Goal: Information Seeking & Learning: Learn about a topic

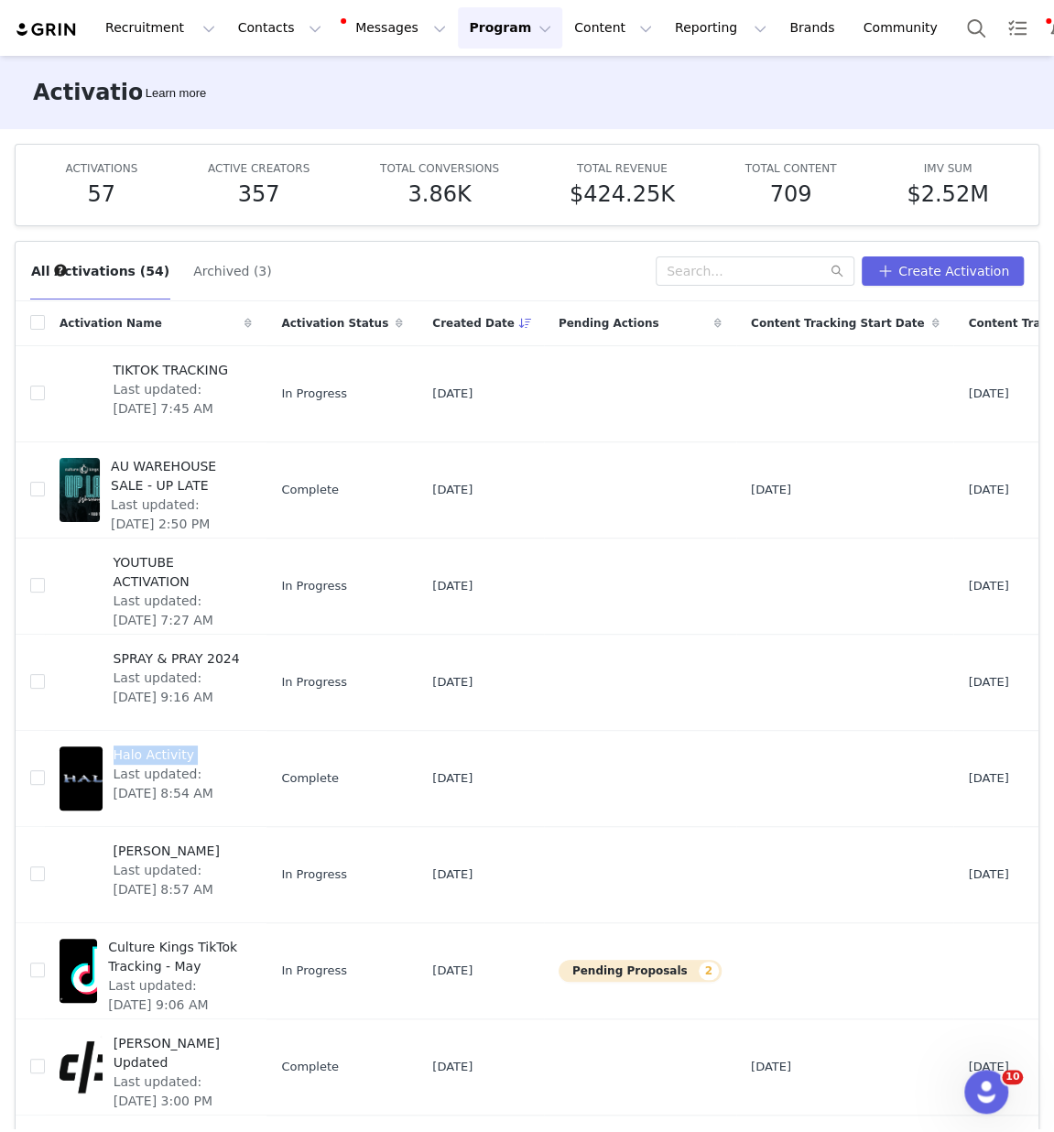
click at [30, 25] on img at bounding box center [47, 29] width 64 height 17
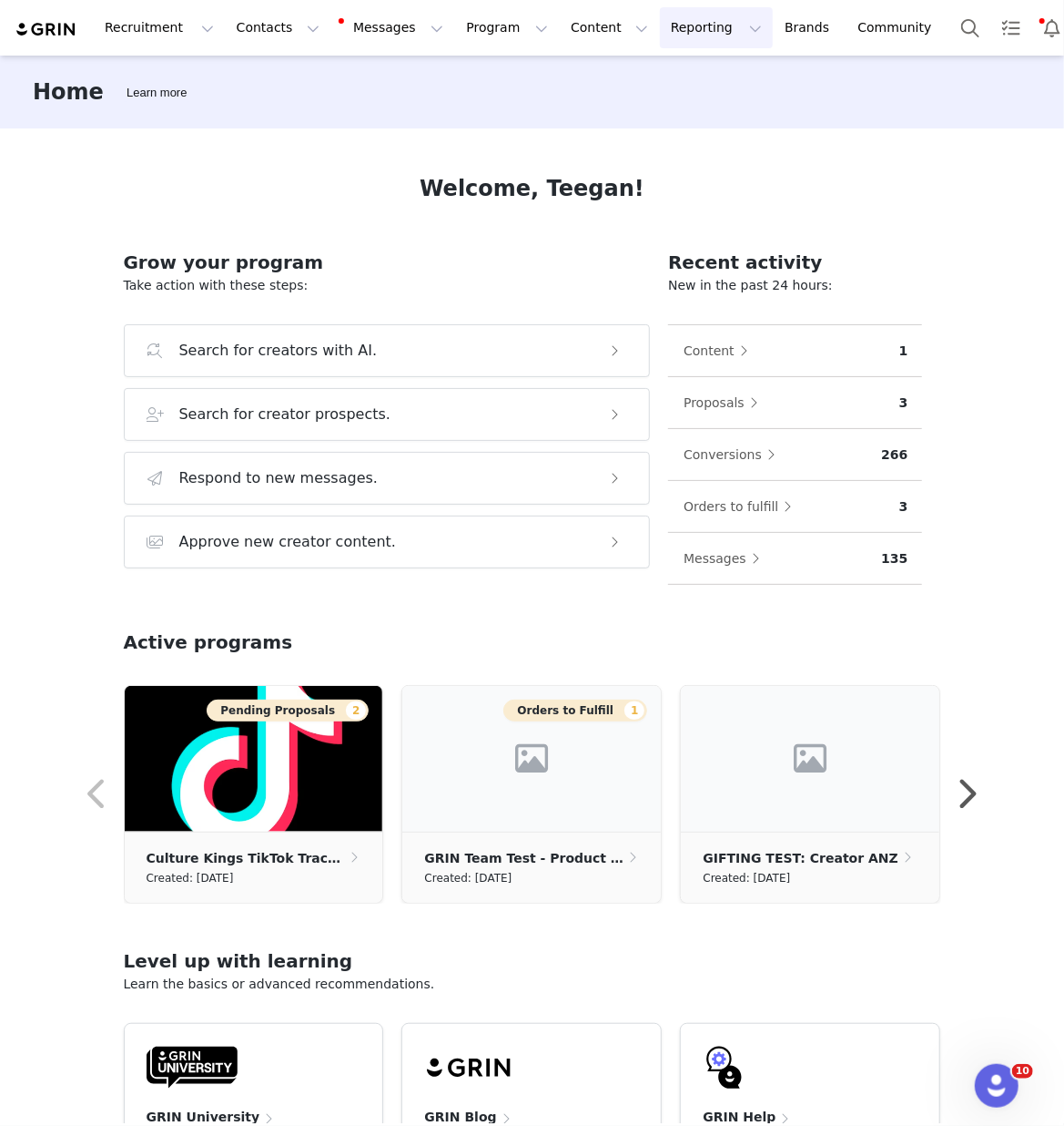
click at [691, 34] on button "Reporting Reporting" at bounding box center [717, 27] width 113 height 41
click at [684, 105] on p "Report Builder" at bounding box center [675, 113] width 91 height 19
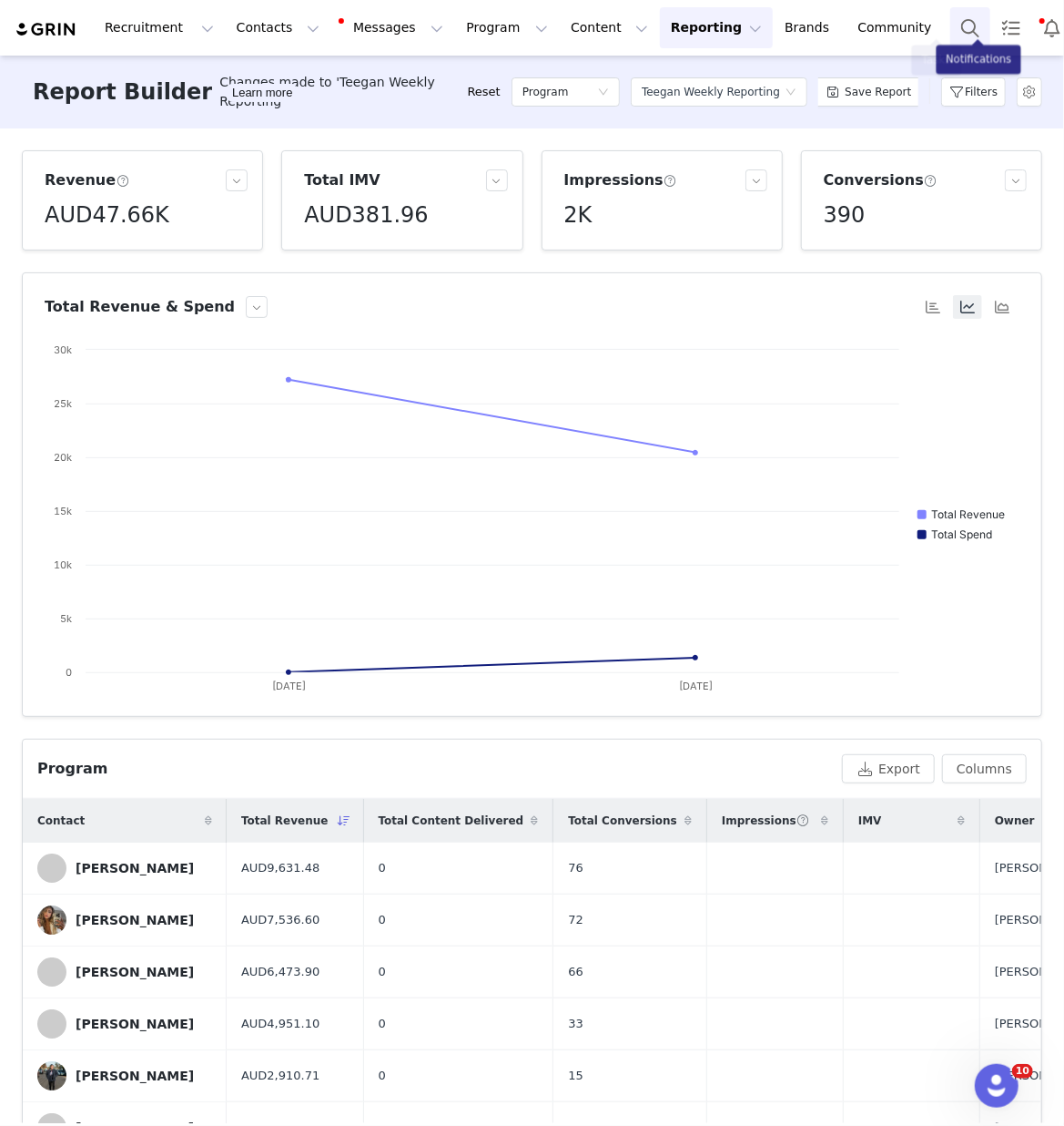
click at [951, 27] on button "Search" at bounding box center [971, 27] width 40 height 41
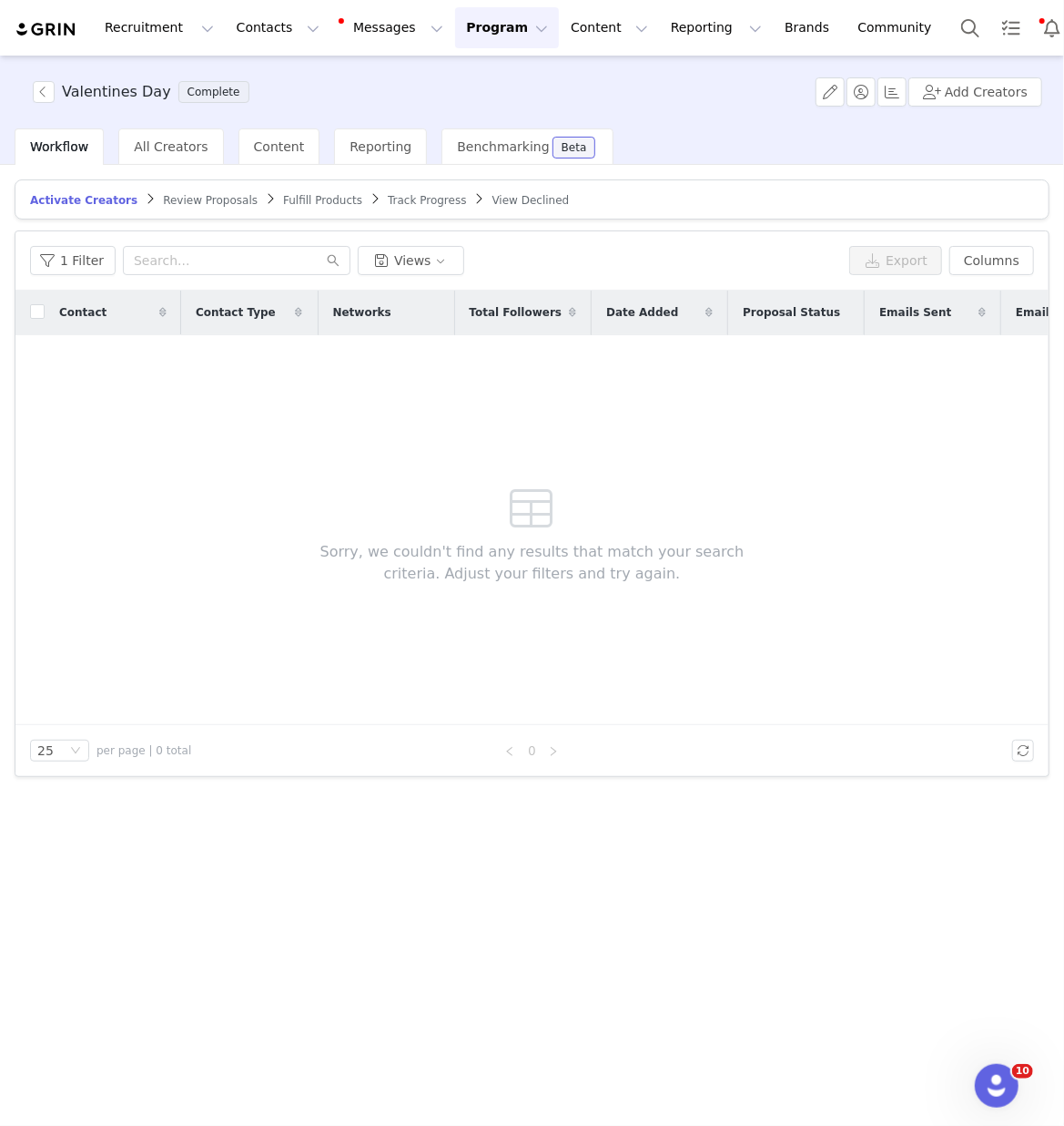
click at [86, 27] on div "Recruitment Recruitment Creator Search Curated Lists Landing Pages Web Extensio…" at bounding box center [482, 27] width 936 height 41
click at [63, 27] on img at bounding box center [47, 29] width 64 height 17
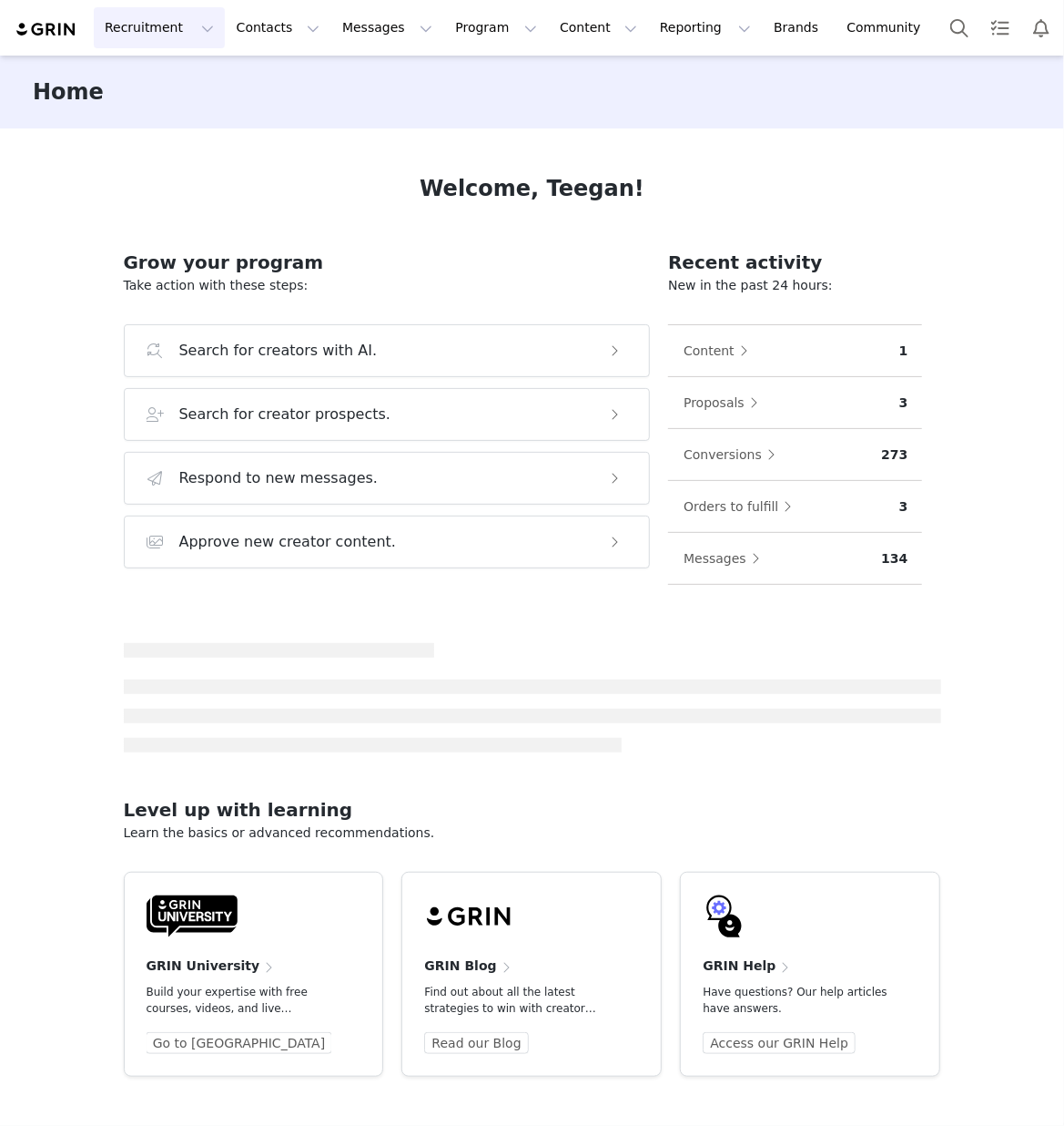
click at [168, 27] on button "Recruitment Recruitment" at bounding box center [159, 27] width 131 height 41
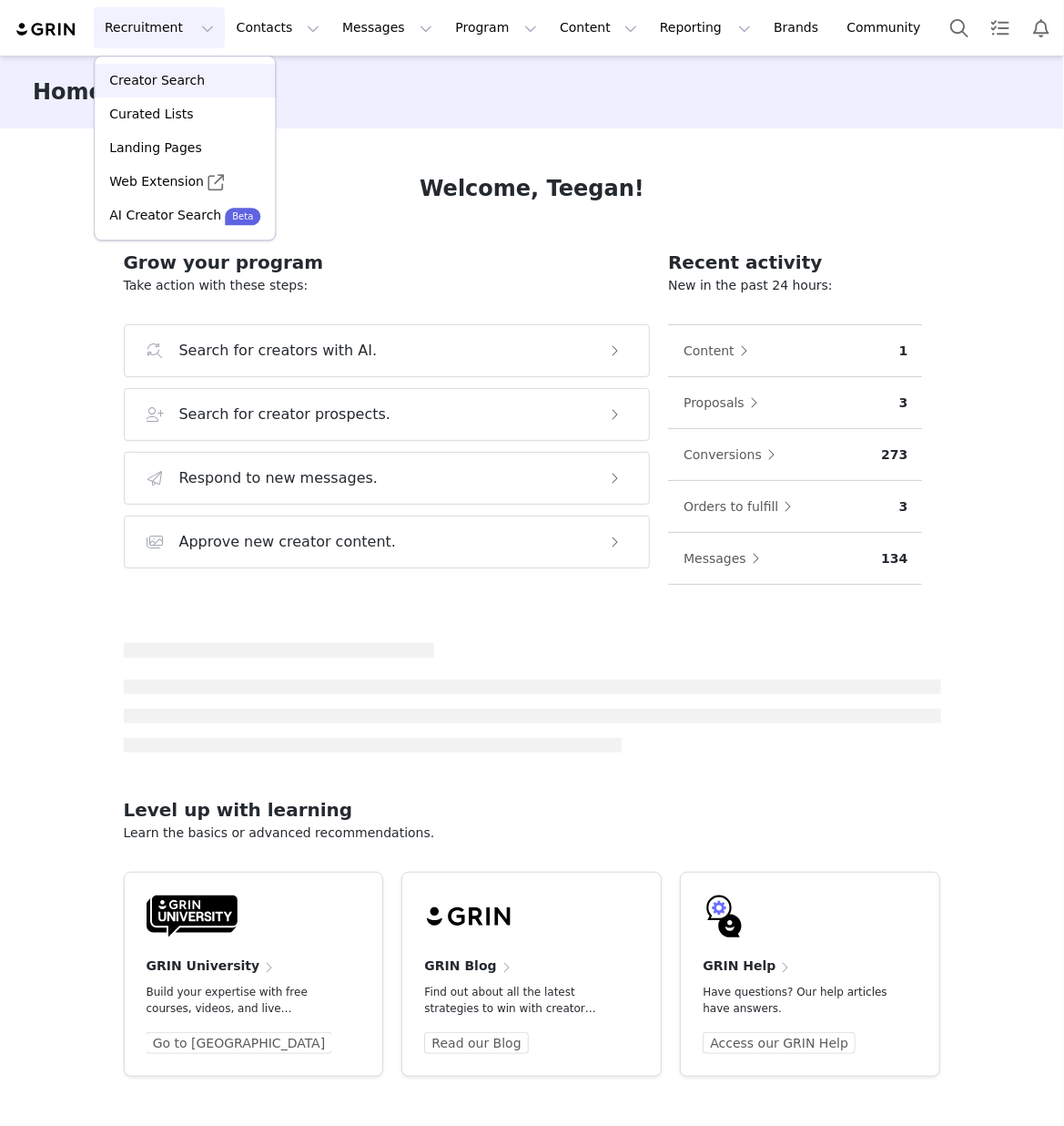
click at [166, 87] on p "Creator Search" at bounding box center [157, 80] width 95 height 19
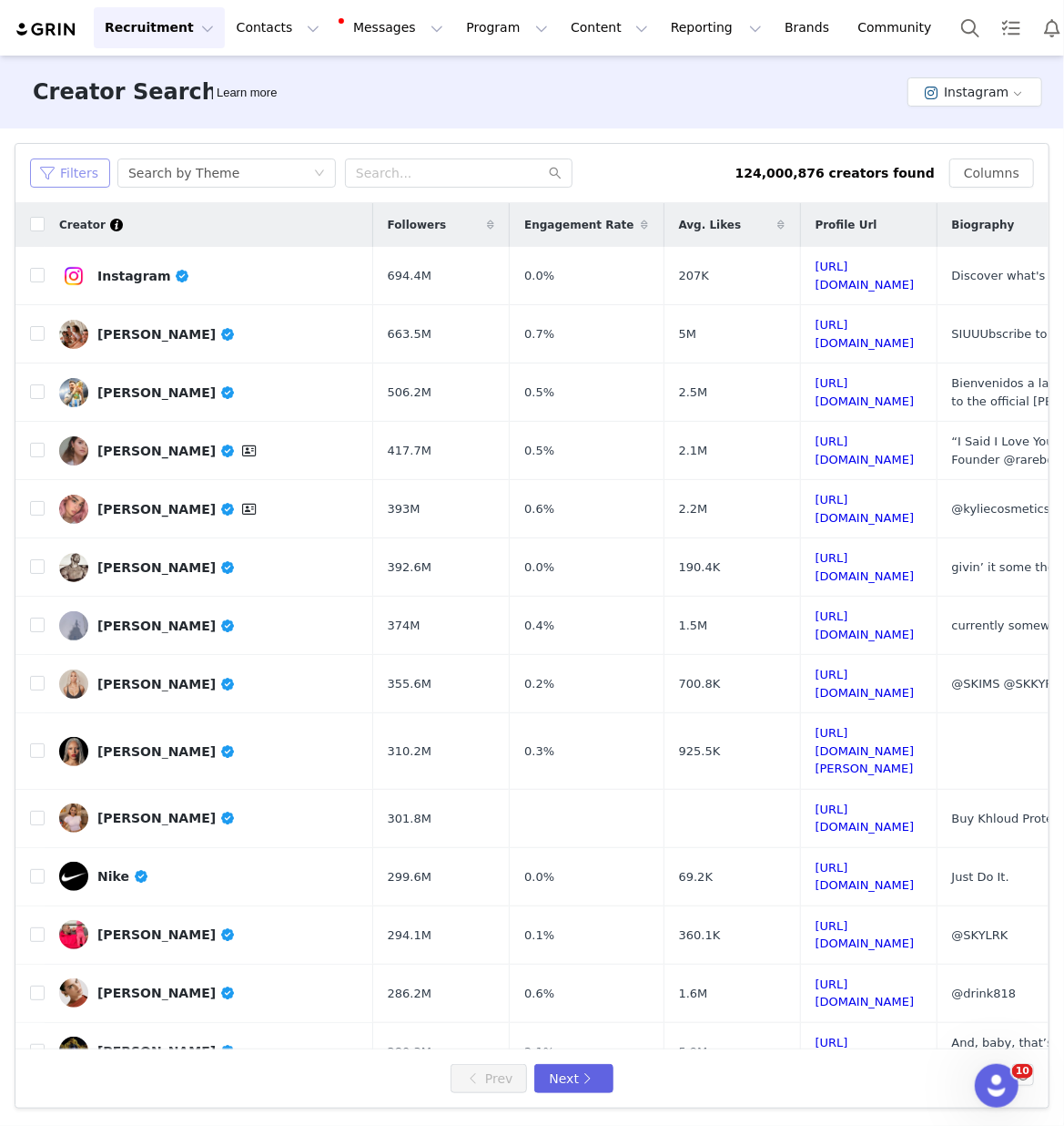
click at [60, 167] on button "Filters" at bounding box center [70, 172] width 81 height 29
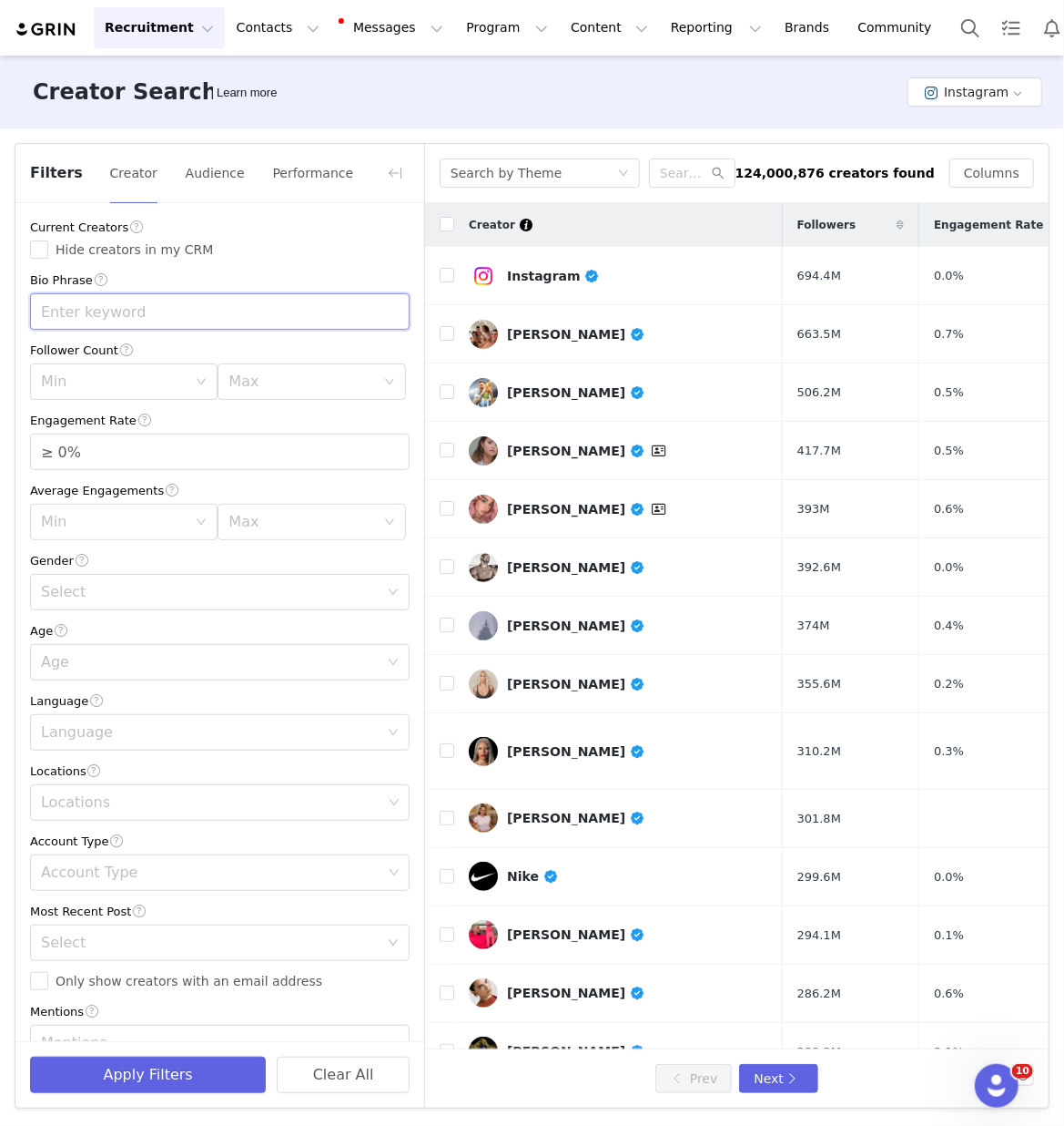
click at [71, 305] on input "text" at bounding box center [220, 311] width 380 height 37
type input "GC"
click at [177, 1082] on button "Apply Filters" at bounding box center [147, 1074] width 236 height 37
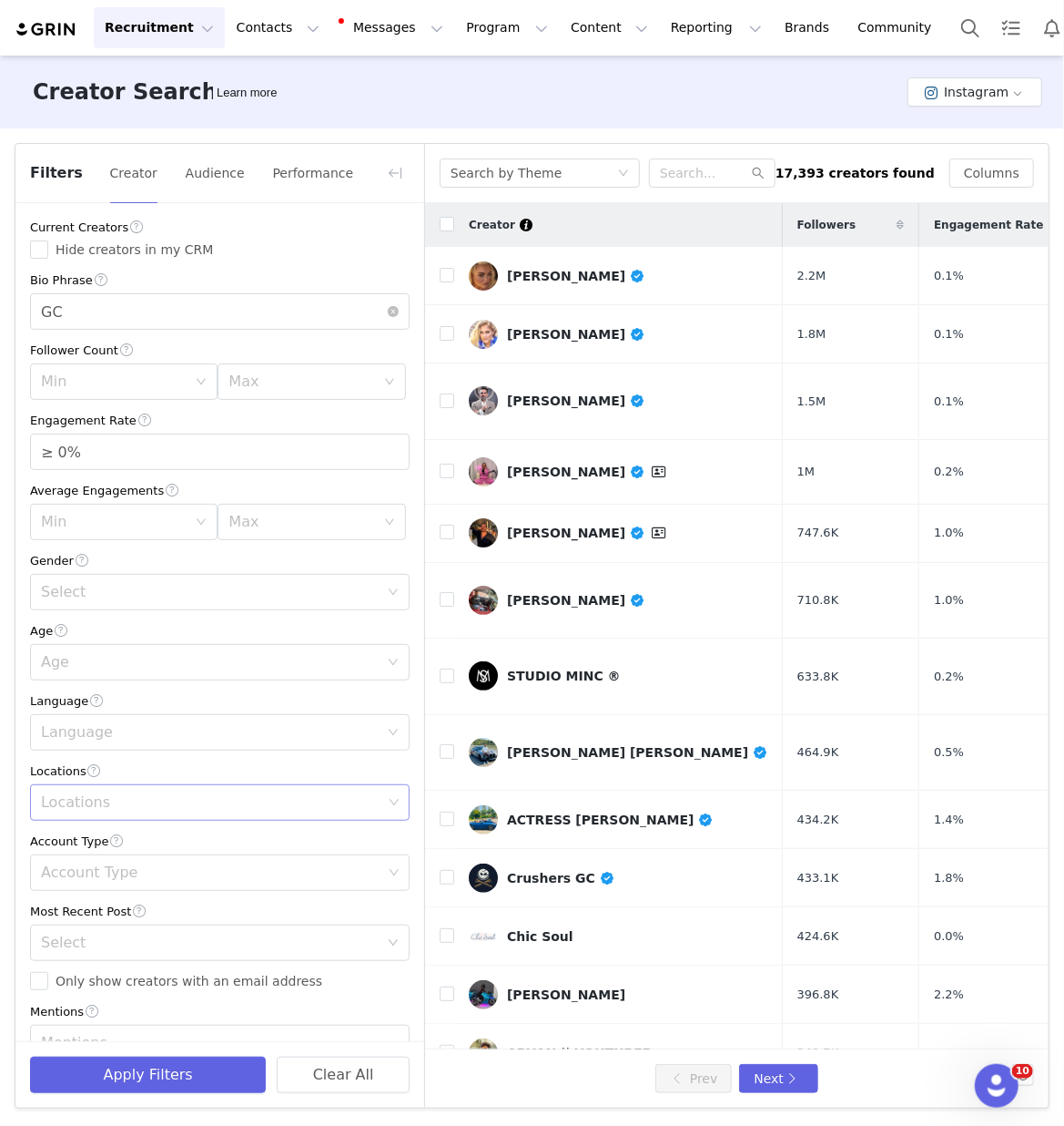
click at [137, 793] on div "Locations" at bounding box center [211, 802] width 341 height 18
type input "Aus"
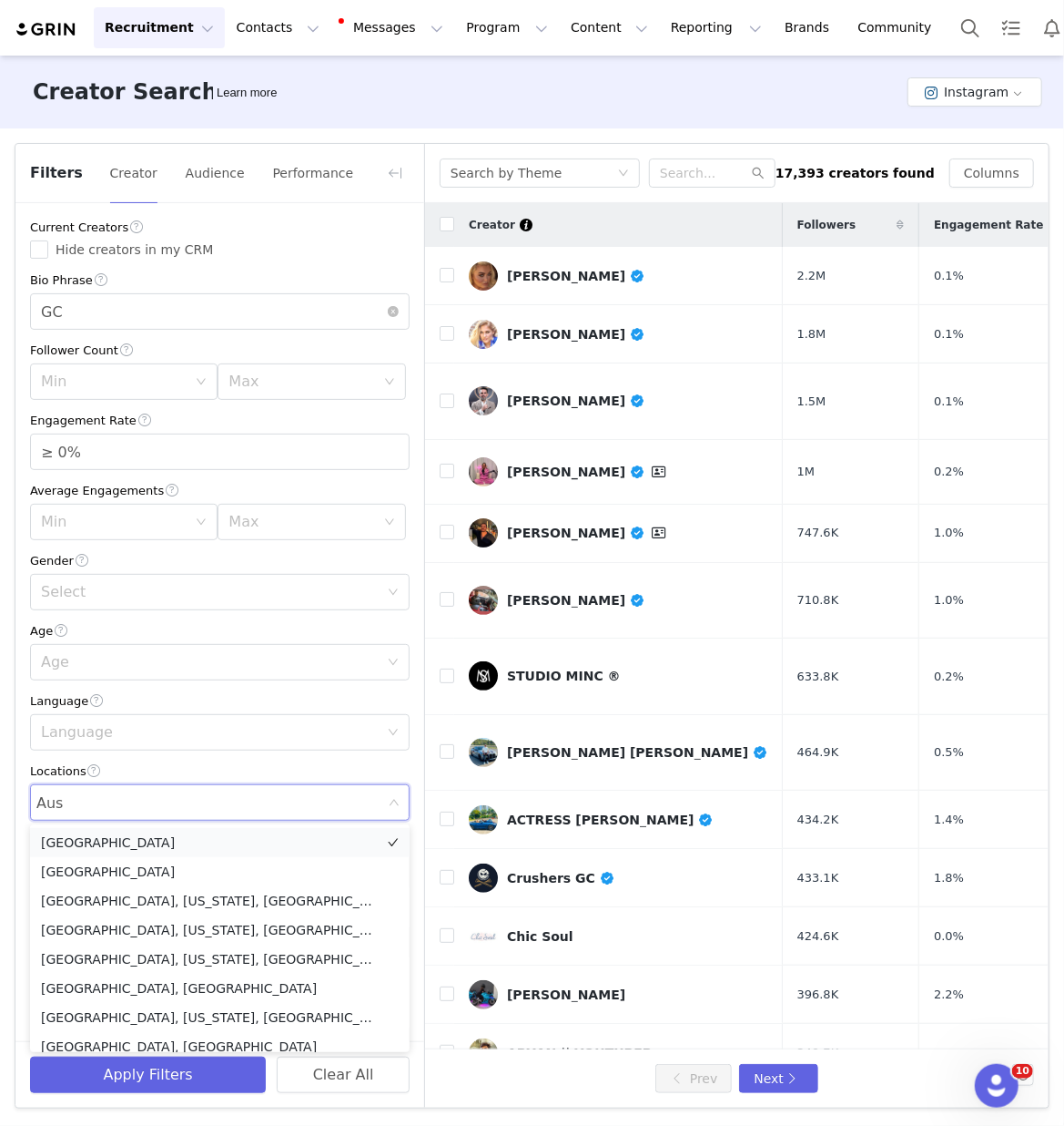
click at [140, 837] on li "Australia" at bounding box center [220, 842] width 380 height 29
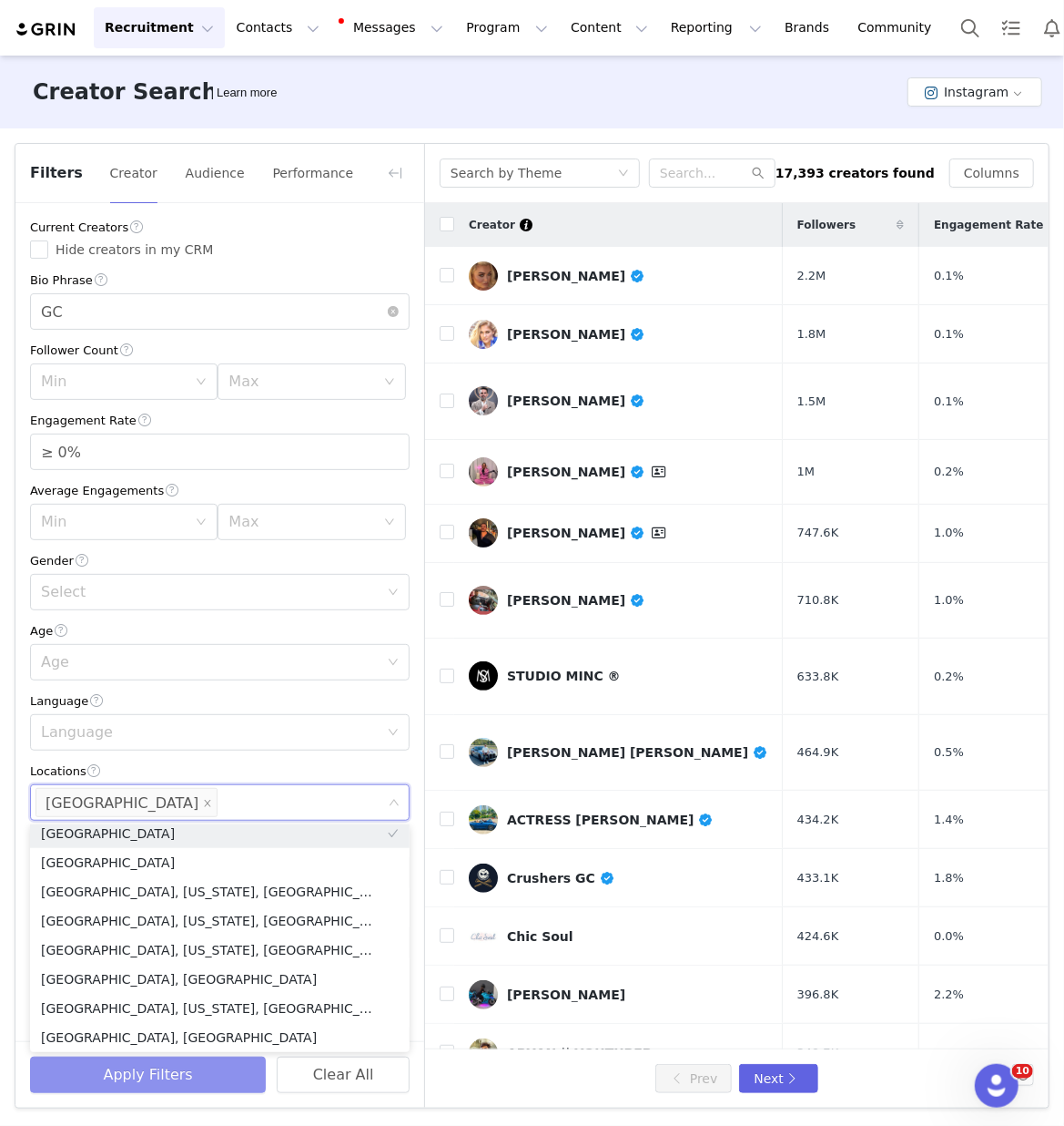
click at [158, 1082] on button "Apply Filters" at bounding box center [147, 1074] width 236 height 37
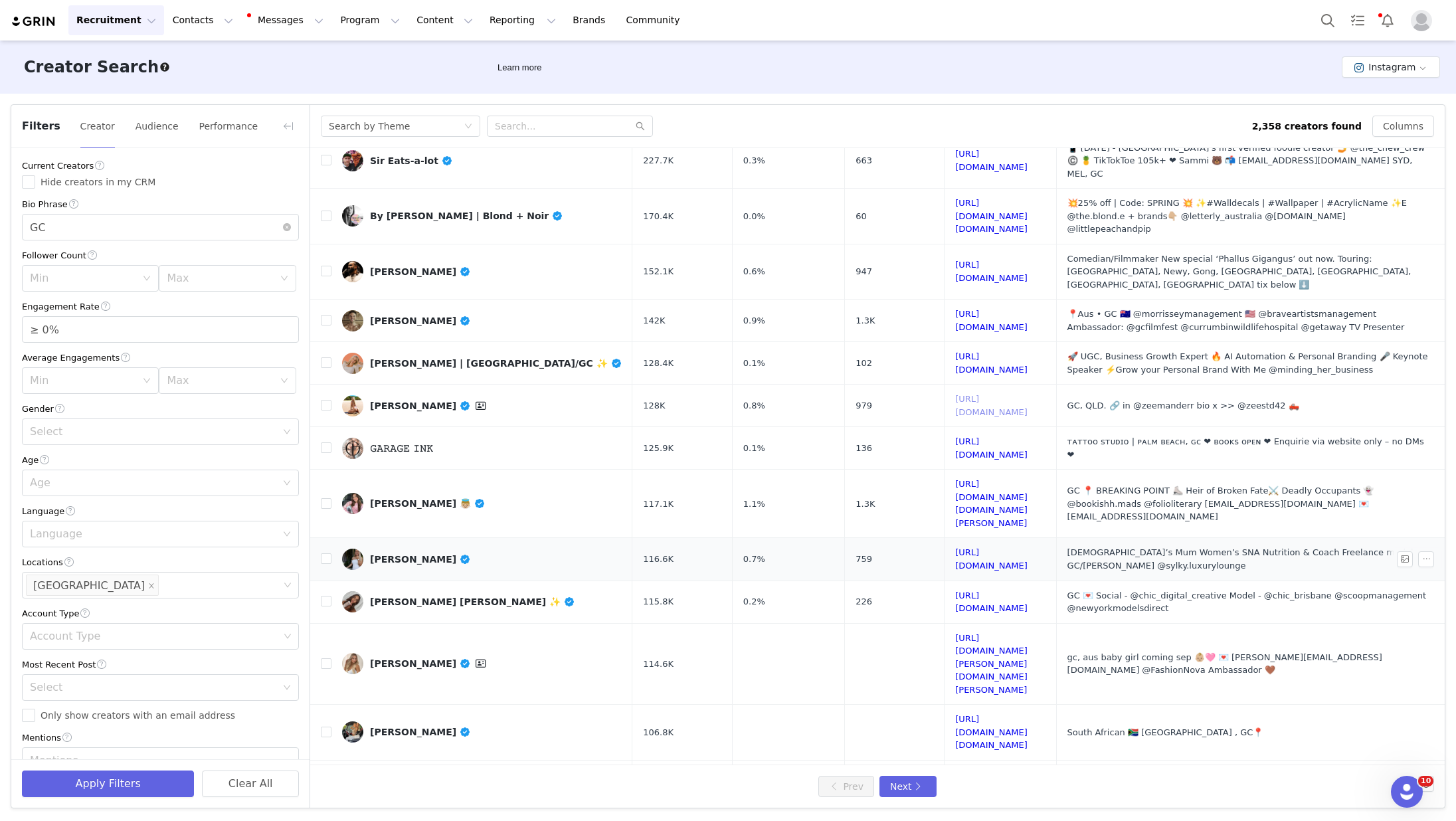
scroll to position [246, 0]
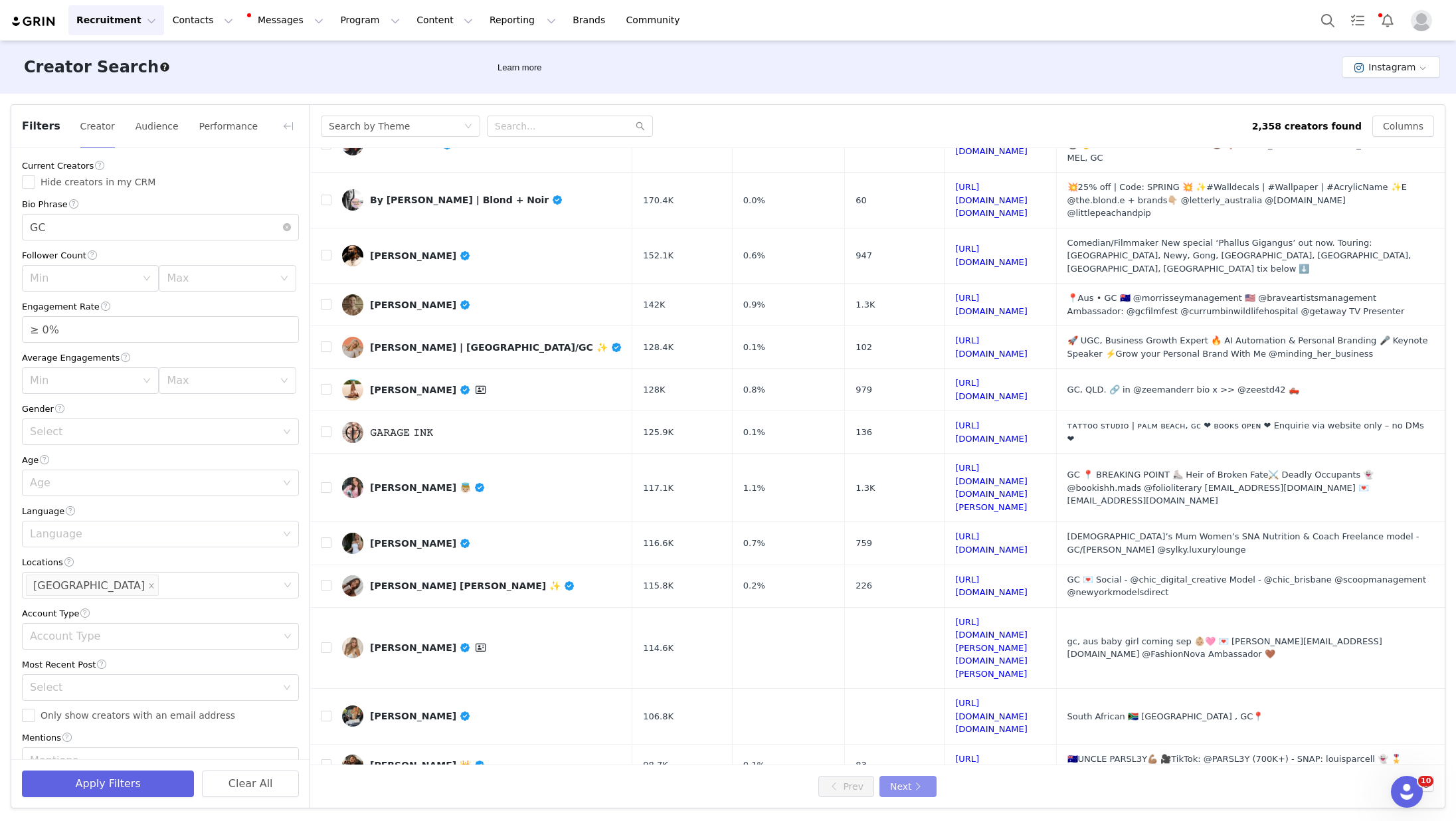
click at [776, 785] on button "Next" at bounding box center [908, 785] width 57 height 21
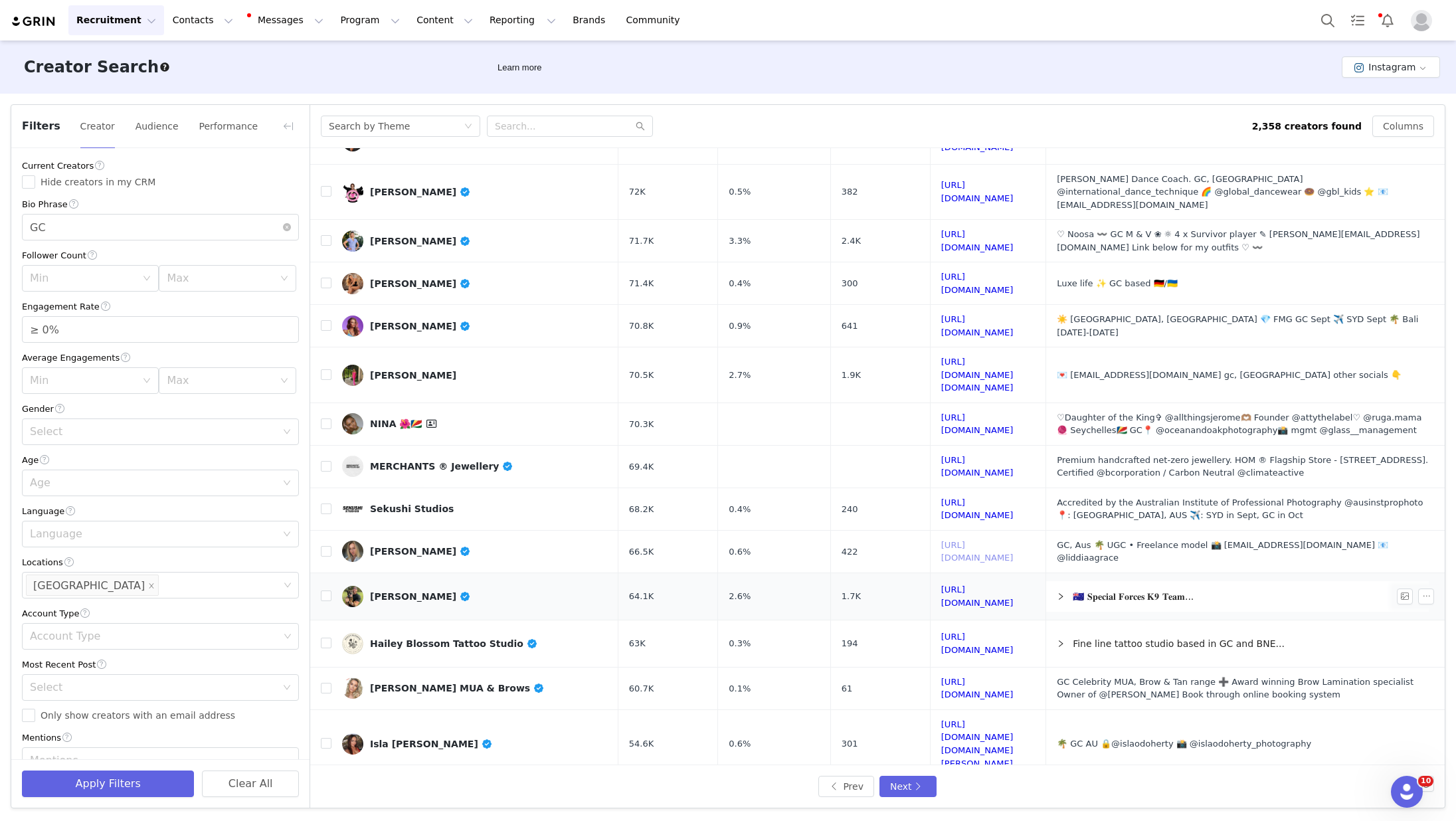
scroll to position [259, 53]
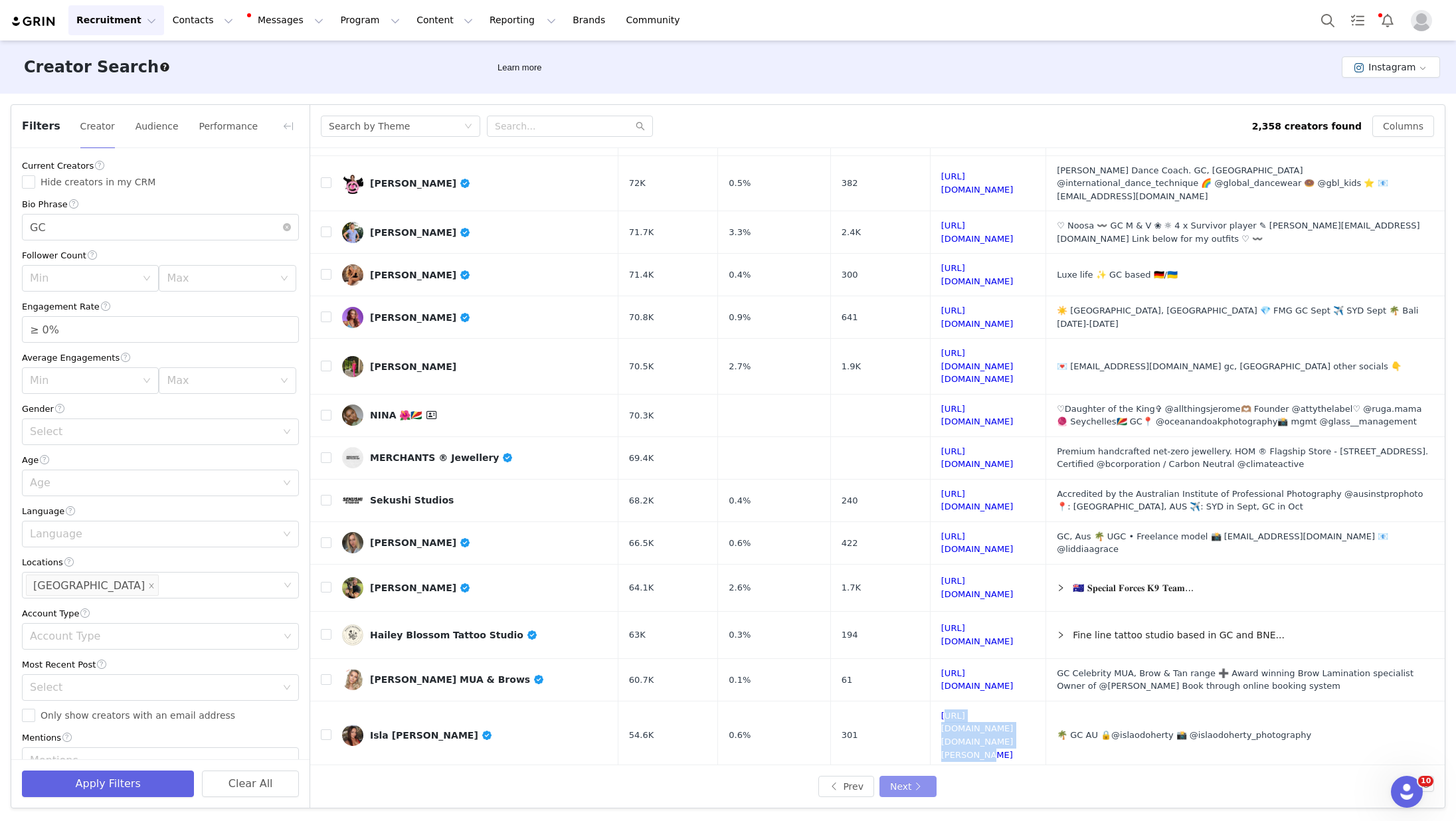
click at [776, 785] on button "Next" at bounding box center [908, 785] width 57 height 21
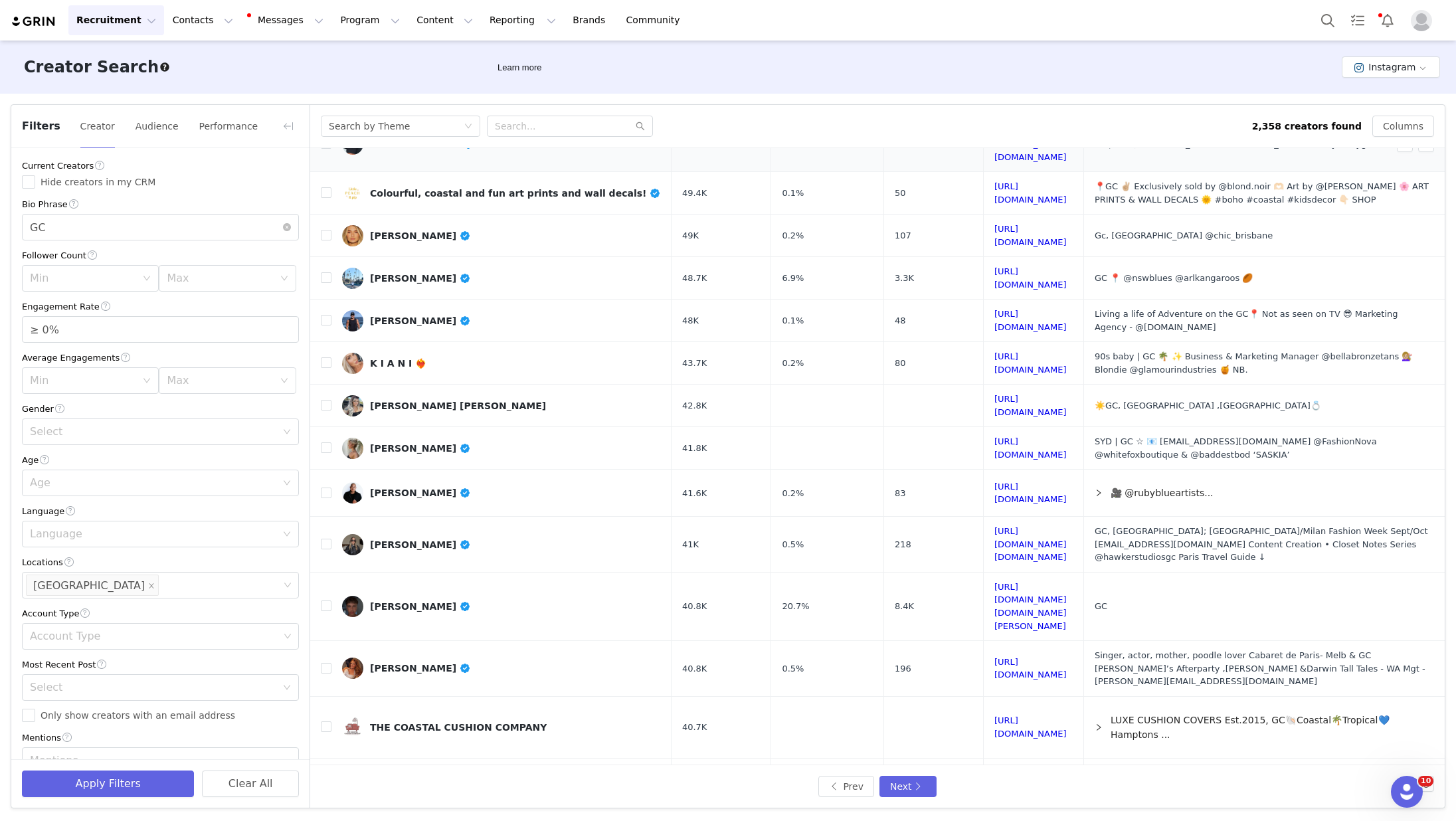
scroll to position [234, 0]
